Goal: Task Accomplishment & Management: Use online tool/utility

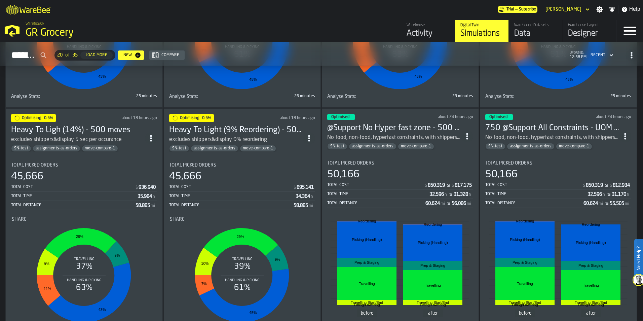
scroll to position [235, 0]
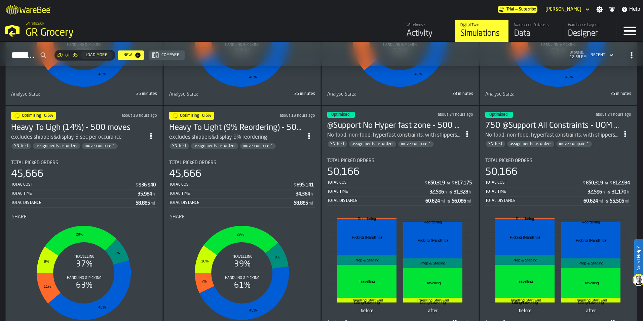
click at [211, 131] on h3 "Heavy To Light (9% Reordering) - 500 moves" at bounding box center [236, 127] width 134 height 11
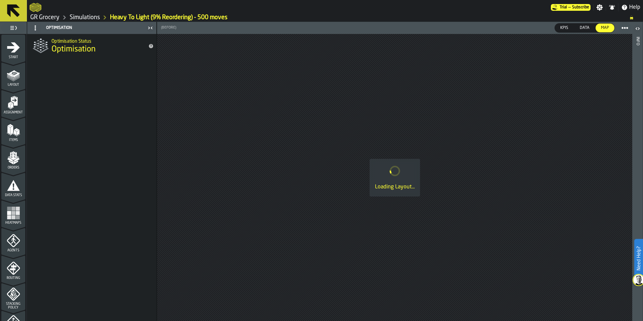
scroll to position [210, 0]
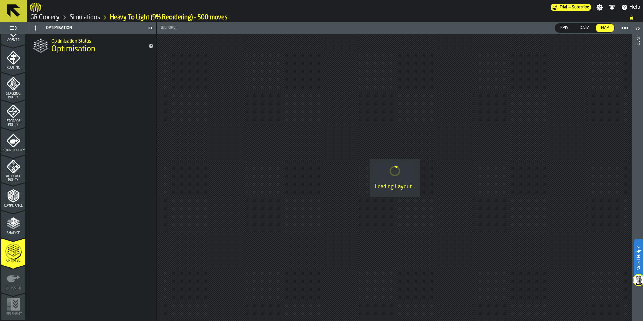
click at [8, 257] on circle "menu Optimise" at bounding box center [13, 251] width 17 height 17
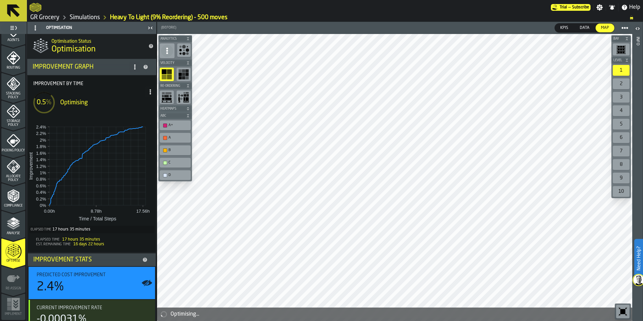
click at [147, 96] on span at bounding box center [150, 91] width 11 height 11
click at [143, 109] on div "Show Run Options" at bounding box center [128, 105] width 44 height 8
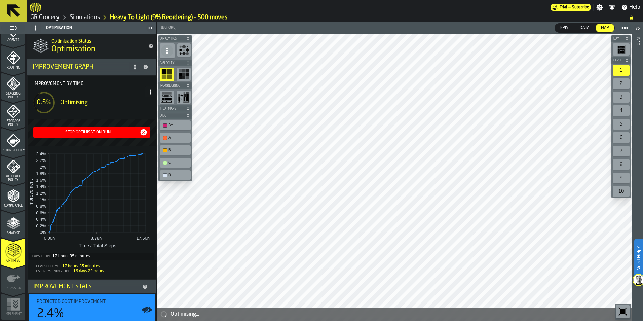
click at [143, 131] on icon "button-Stop Optimisation Run" at bounding box center [144, 132] width 6 height 6
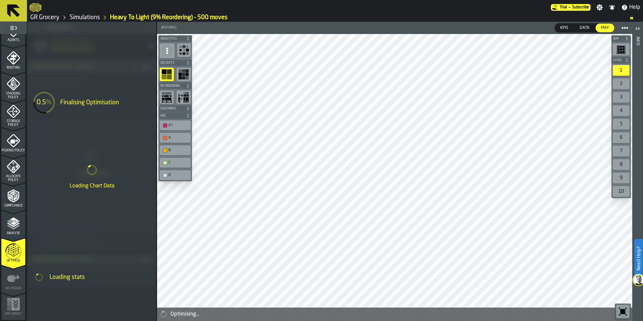
click at [93, 17] on link "Simulations" at bounding box center [85, 17] width 30 height 7
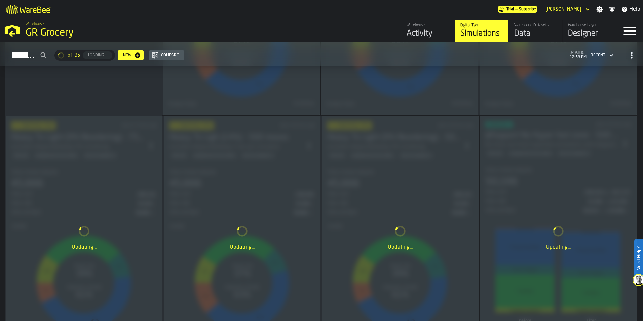
scroll to position [235, 0]
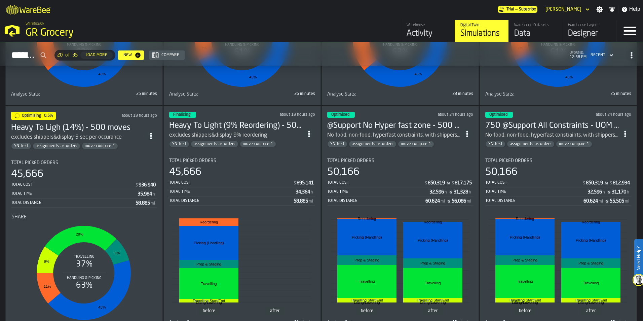
click at [156, 133] on span "ItemListCard-DashboardItemContainer" at bounding box center [151, 136] width 12 height 12
click at [123, 128] on h3 "Heavy To Ligh (14%) - 500 moves" at bounding box center [78, 127] width 134 height 11
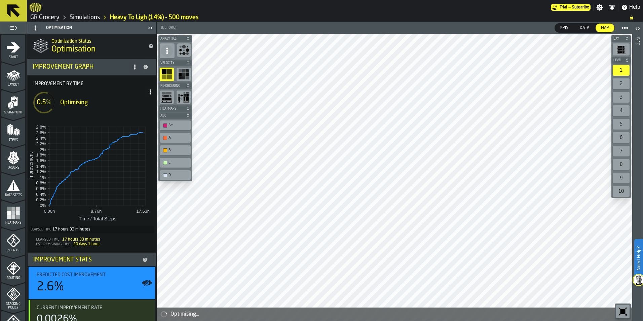
click at [145, 87] on span at bounding box center [150, 91] width 11 height 11
click at [139, 102] on div "Show Run Options" at bounding box center [128, 105] width 44 height 8
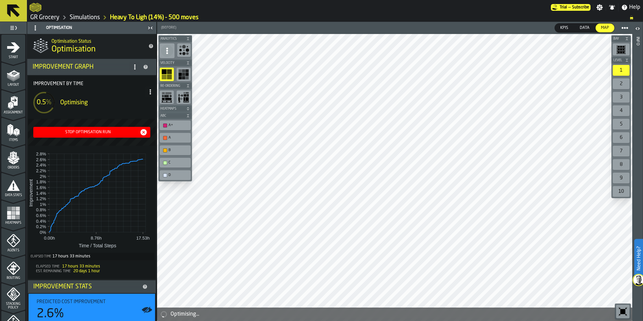
click at [141, 131] on icon "button-Stop Optimisation Run" at bounding box center [144, 132] width 6 height 6
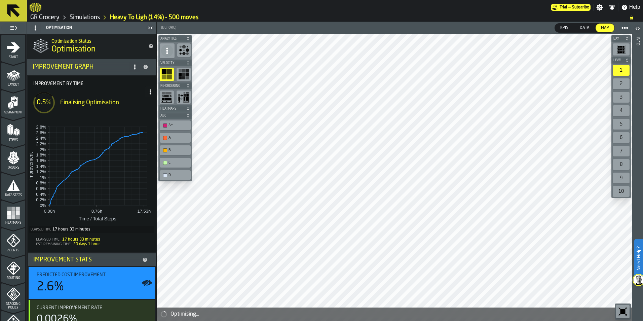
click at [96, 16] on link "Simulations" at bounding box center [85, 17] width 30 height 7
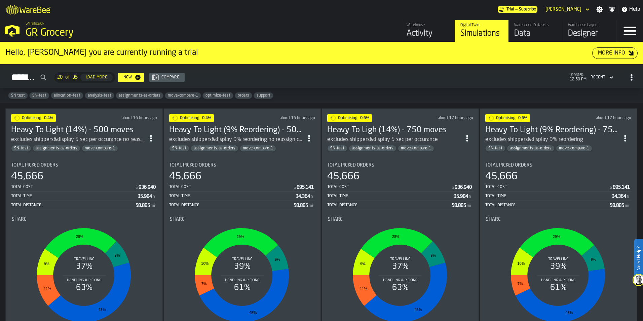
click at [625, 137] on circle "ItemListCard-DashboardItemContainer" at bounding box center [625, 138] width 2 height 2
click at [613, 149] on div "Open" at bounding box center [609, 151] width 35 height 8
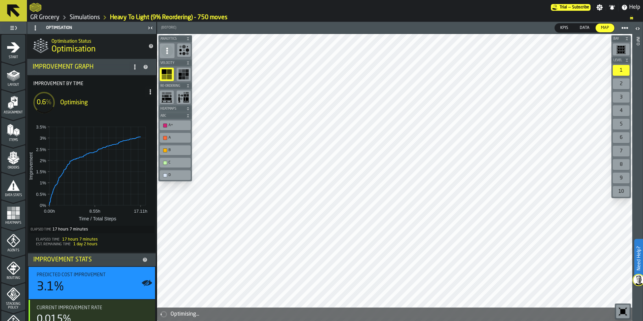
click at [148, 94] on span at bounding box center [150, 91] width 11 height 11
click at [143, 108] on div "Show Run Options" at bounding box center [128, 105] width 44 height 8
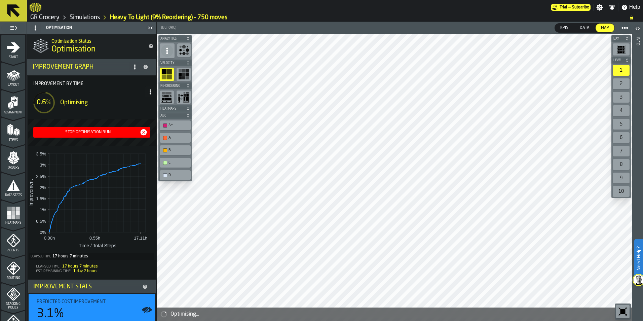
click at [141, 131] on icon "button-Stop Optimisation Run" at bounding box center [144, 132] width 6 height 6
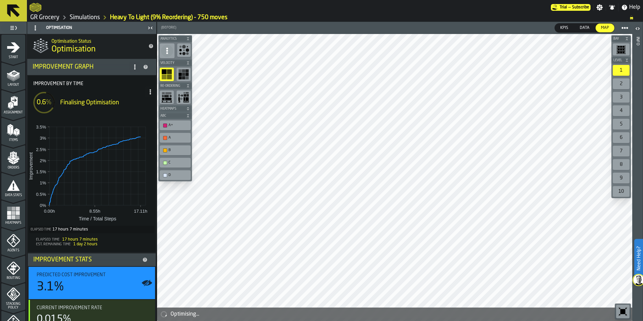
click at [93, 19] on link "Simulations" at bounding box center [85, 17] width 30 height 7
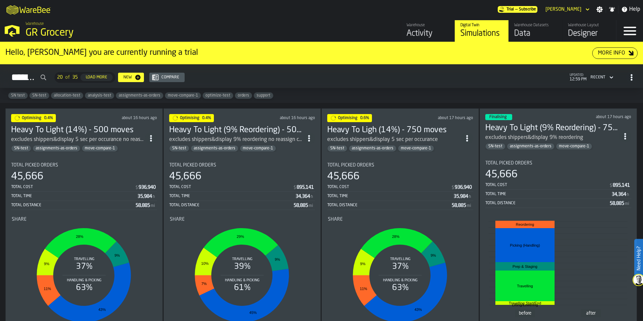
click at [469, 141] on span "ItemListCard-DashboardItemContainer" at bounding box center [467, 138] width 12 height 12
click at [467, 153] on div "Open" at bounding box center [452, 151] width 35 height 8
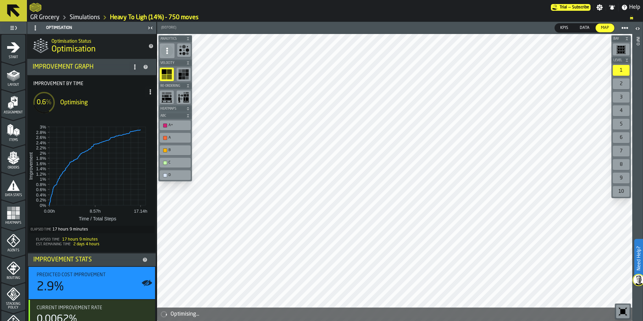
click at [145, 91] on span at bounding box center [150, 91] width 11 height 11
click at [140, 102] on div "Show Run Options" at bounding box center [128, 105] width 44 height 8
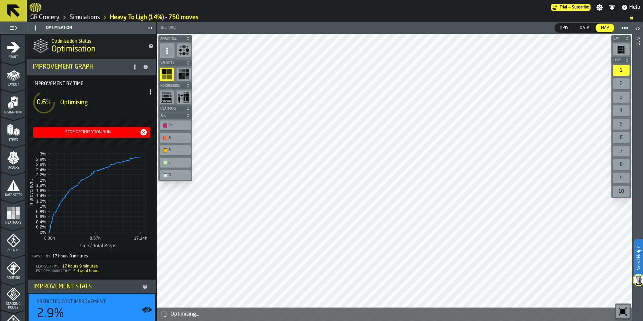
click at [144, 130] on icon "button-Stop Optimisation Run" at bounding box center [144, 132] width 6 height 6
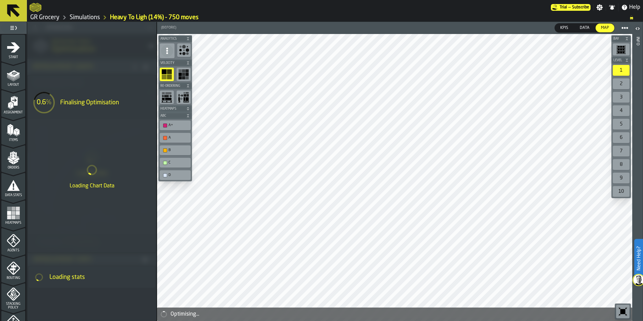
click at [90, 16] on link "Simulations" at bounding box center [85, 17] width 30 height 7
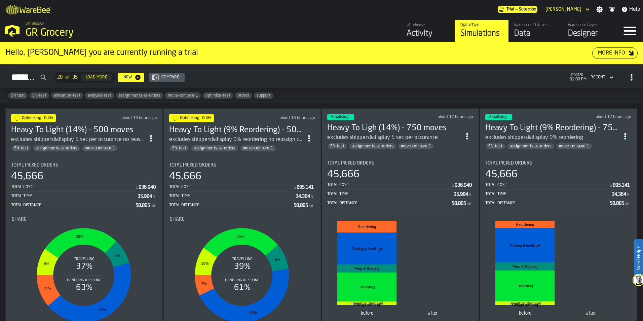
click at [309, 137] on icon "ItemListCard-DashboardItemContainer" at bounding box center [309, 138] width 7 height 7
click at [307, 152] on div "Open" at bounding box center [294, 151] width 35 height 8
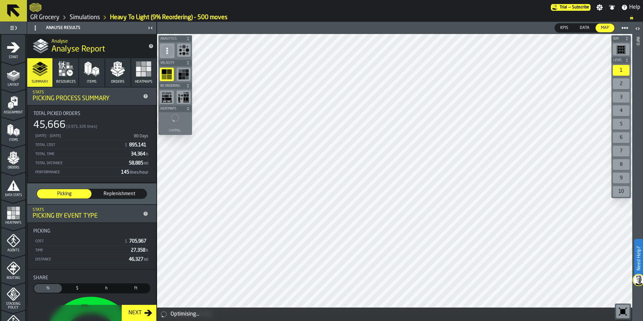
scroll to position [210, 0]
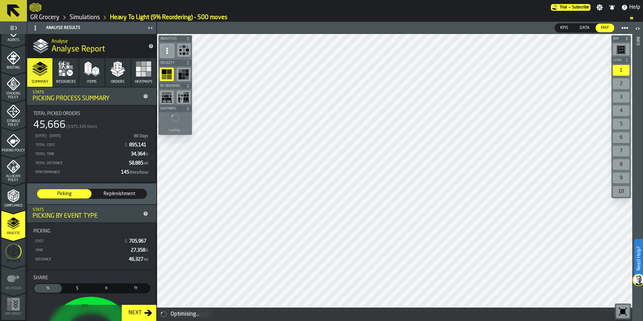
click at [14, 253] on icon "menu Optimise" at bounding box center [13, 251] width 16 height 27
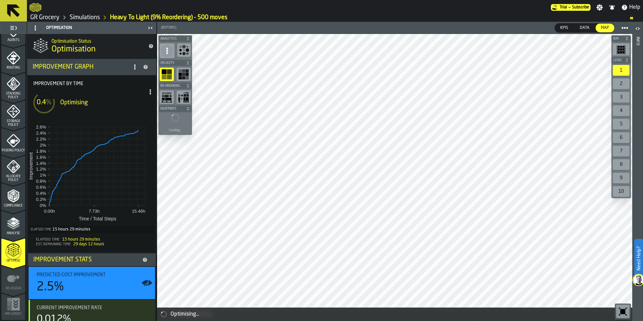
click at [148, 90] on icon at bounding box center [150, 91] width 5 height 5
click at [142, 106] on div "Show Run Options" at bounding box center [128, 105] width 44 height 8
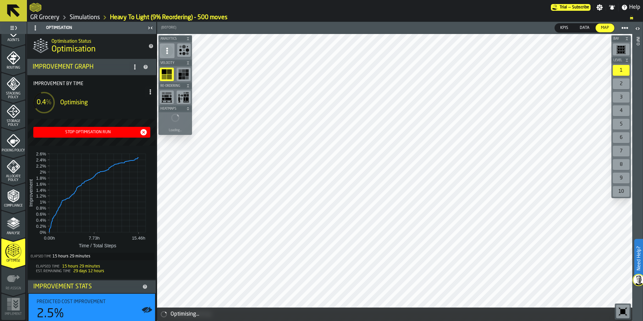
click at [142, 133] on icon "button-Stop Optimisation Run" at bounding box center [144, 132] width 6 height 6
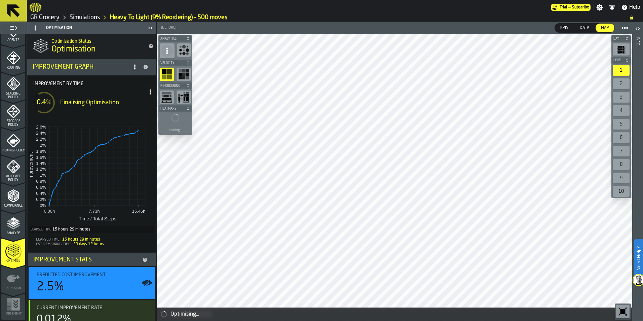
click at [89, 16] on link "Simulations" at bounding box center [85, 17] width 30 height 7
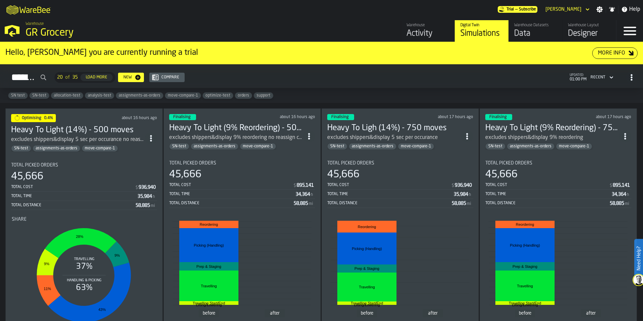
click at [150, 138] on icon "ItemListCard-DashboardItemContainer" at bounding box center [151, 138] width 7 height 7
click at [145, 154] on div "Open" at bounding box center [137, 151] width 35 height 8
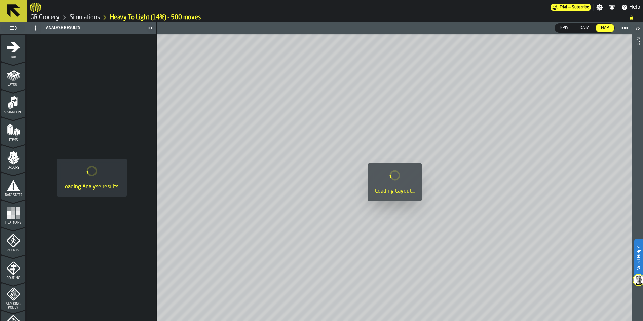
scroll to position [210, 0]
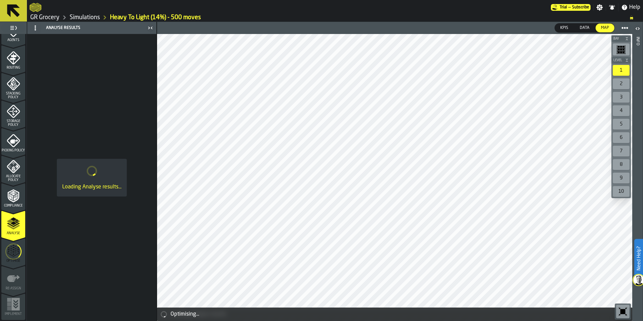
click at [16, 257] on circle "menu Optimise" at bounding box center [13, 251] width 15 height 15
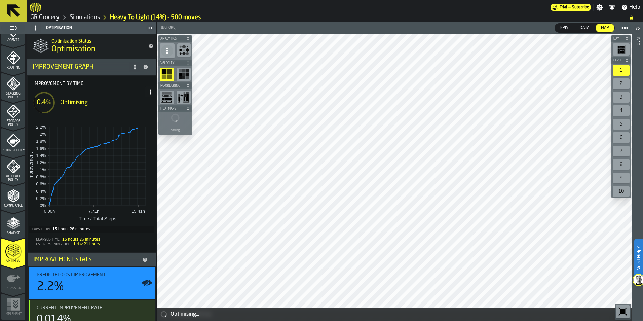
click at [149, 87] on span at bounding box center [150, 91] width 11 height 11
click at [147, 109] on div "Show Run Options" at bounding box center [128, 105] width 44 height 8
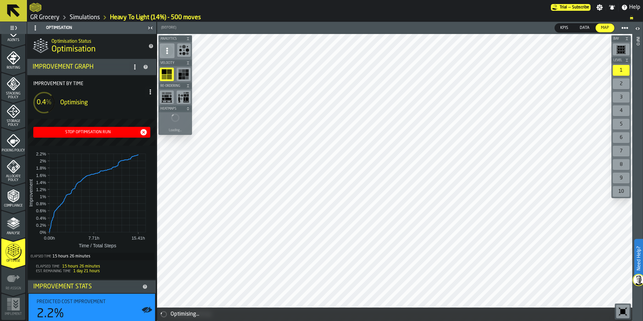
click at [142, 133] on icon "button-Stop Optimisation Run" at bounding box center [144, 132] width 6 height 6
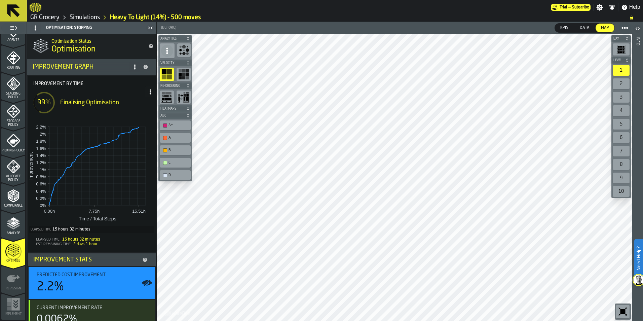
click at [77, 18] on link "Simulations" at bounding box center [85, 17] width 30 height 7
